Goal: Connect with others: Connect with others

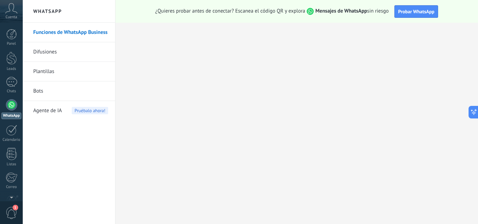
click at [7, 15] on span "Cuenta" at bounding box center [12, 17] width 12 height 5
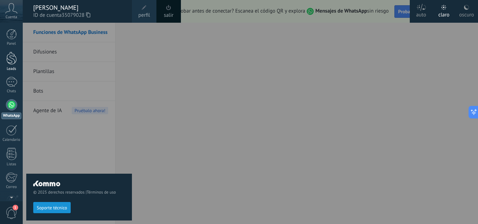
click at [13, 61] on div at bounding box center [11, 58] width 11 height 13
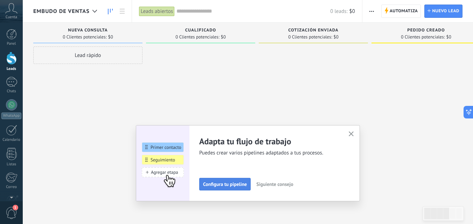
click at [244, 182] on span "Configura tu pipeline" at bounding box center [225, 184] width 44 height 5
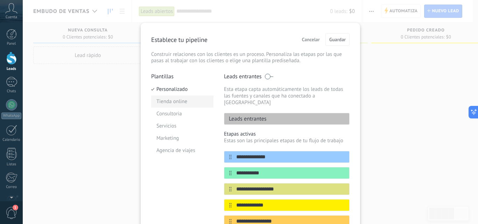
click at [179, 105] on li "Tienda online" at bounding box center [182, 102] width 62 height 12
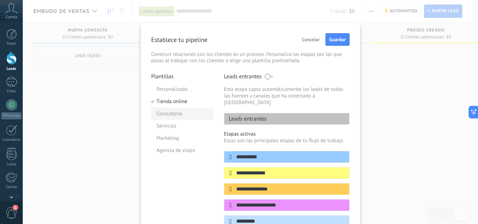
click at [177, 113] on li "Consultoria" at bounding box center [182, 114] width 62 height 12
click at [172, 122] on li "Servicios" at bounding box center [182, 126] width 62 height 12
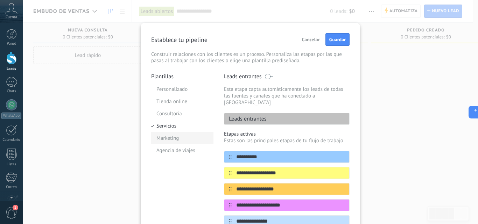
click at [169, 133] on li "Marketing" at bounding box center [182, 138] width 62 height 12
click at [168, 150] on li "Agencia de viajes" at bounding box center [182, 151] width 62 height 12
click at [372, 55] on div "**********" at bounding box center [251, 112] width 456 height 224
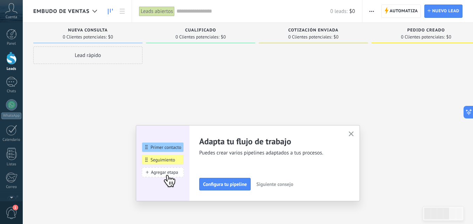
click at [373, 13] on span "button" at bounding box center [371, 11] width 5 height 13
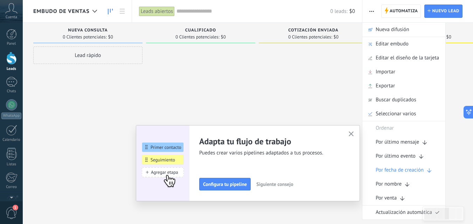
click at [325, 88] on div at bounding box center [313, 113] width 109 height 133
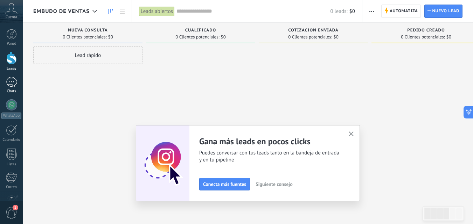
click at [9, 88] on link "Chats" at bounding box center [11, 85] width 23 height 17
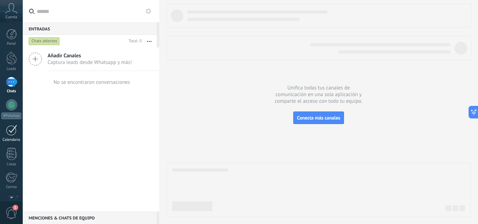
click at [12, 127] on div at bounding box center [11, 130] width 11 height 11
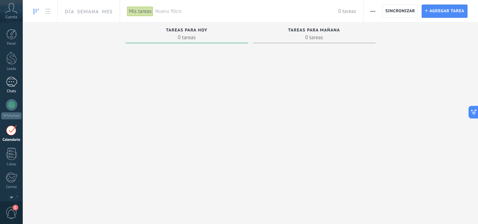
click at [10, 86] on div at bounding box center [11, 82] width 11 height 10
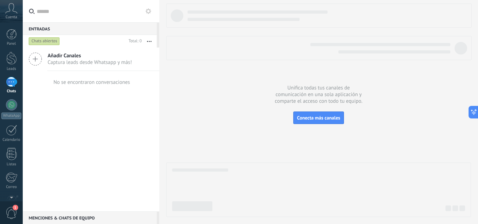
click at [71, 62] on span "Captura leads desde Whatsapp y más!" at bounding box center [90, 62] width 84 height 7
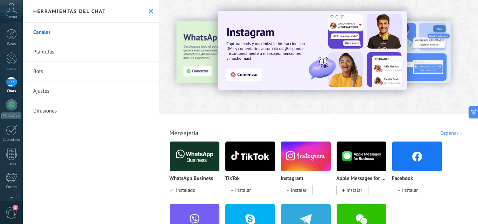
click at [299, 193] on span "Instalar" at bounding box center [299, 190] width 16 height 6
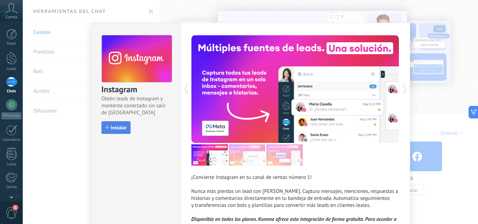
click at [109, 130] on button "Instalar" at bounding box center [116, 127] width 29 height 13
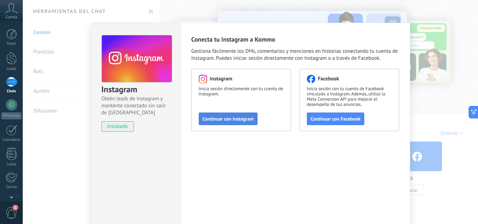
click at [226, 120] on span "Continuar con Instagram" at bounding box center [228, 119] width 51 height 5
